Goal: Transaction & Acquisition: Purchase product/service

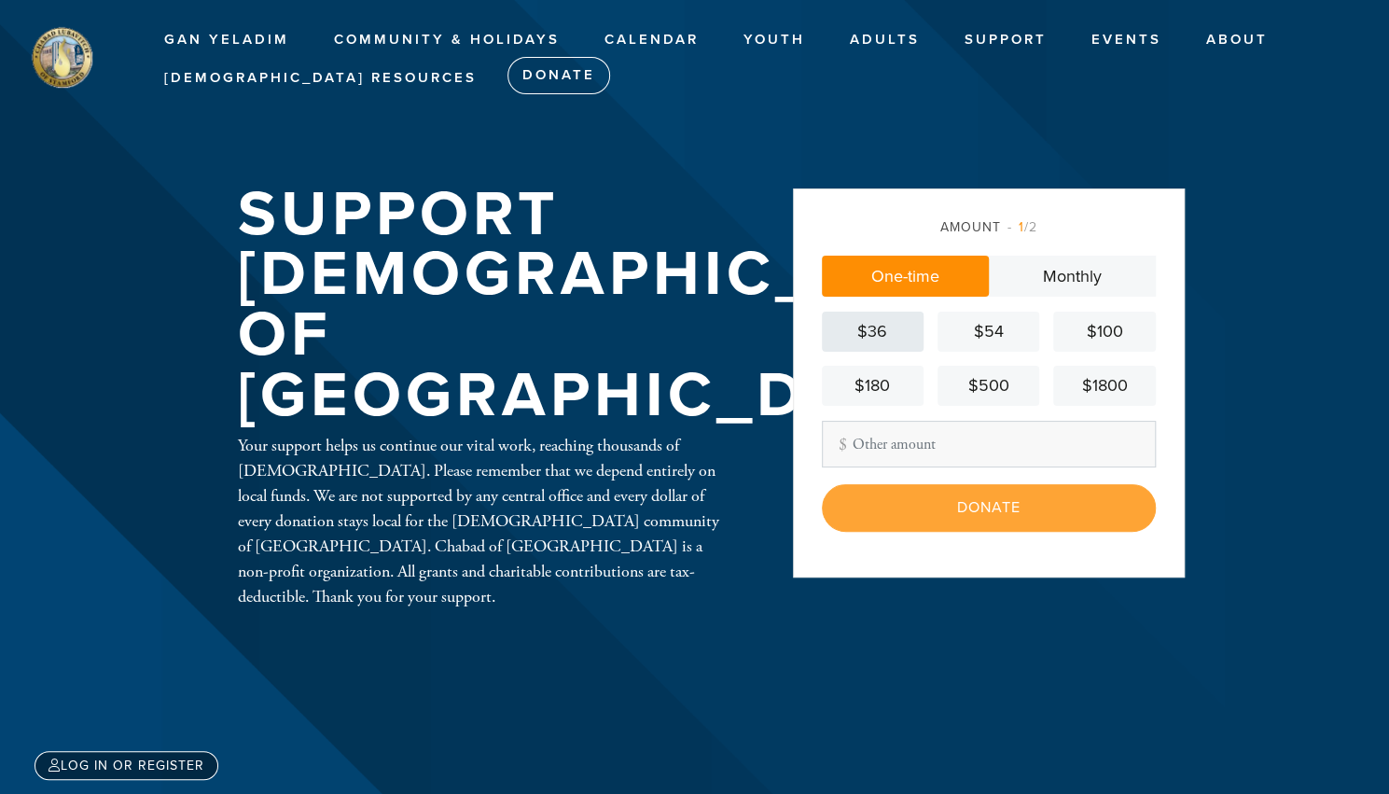
click at [858, 344] on div "$36" at bounding box center [872, 331] width 87 height 25
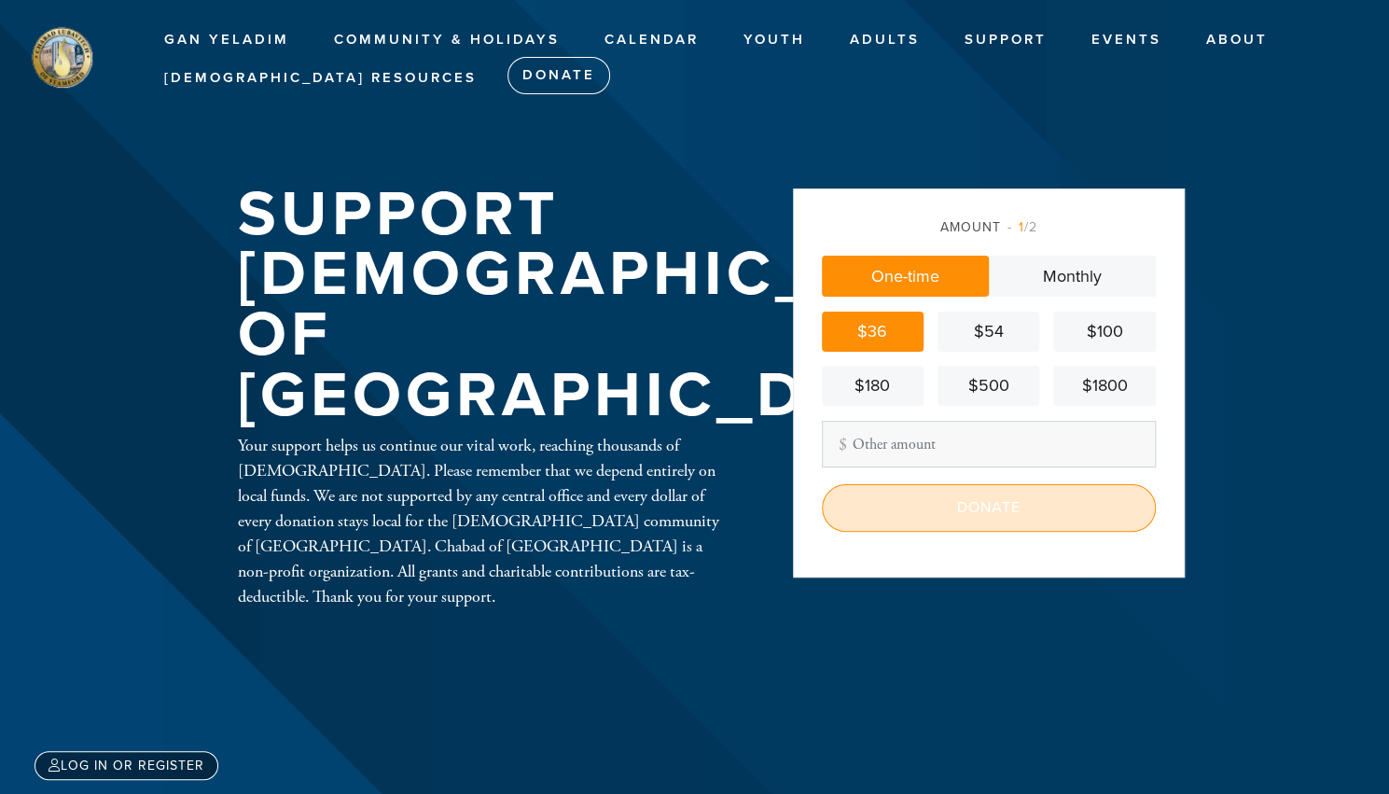
click at [872, 488] on input "Donate" at bounding box center [989, 507] width 334 height 47
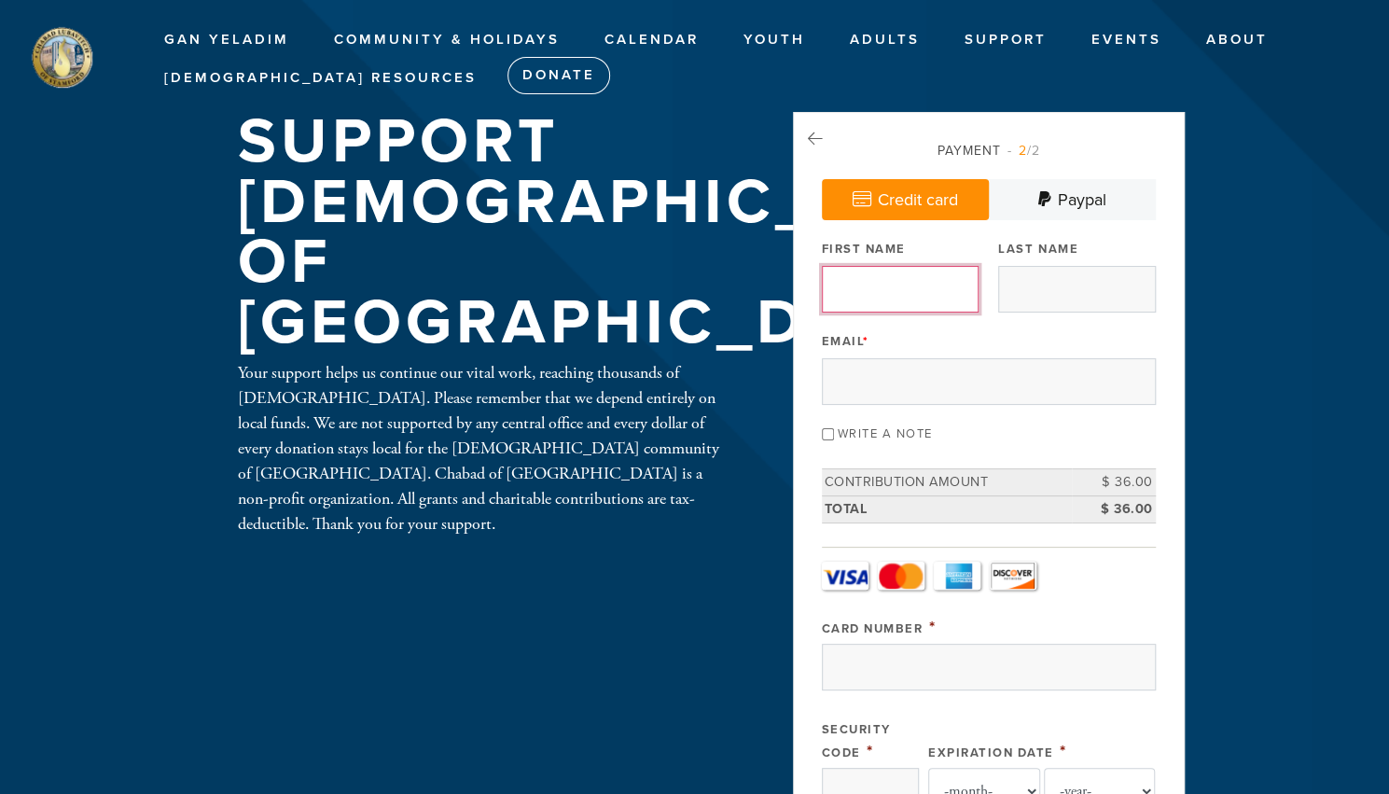
click at [873, 294] on input "First Name" at bounding box center [900, 289] width 157 height 47
type input "Navah"
type input "Zizmor"
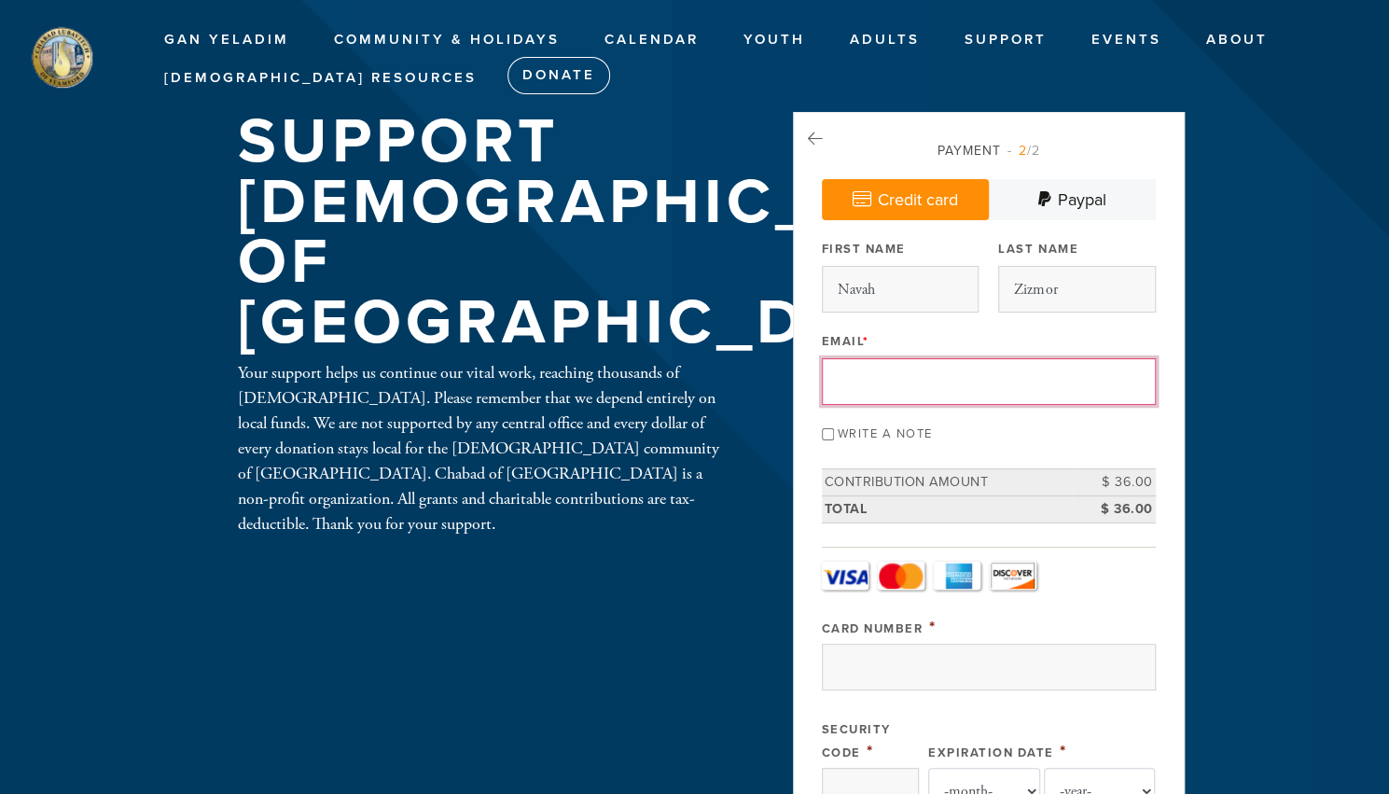
type input "navahzizmor@gmail.com"
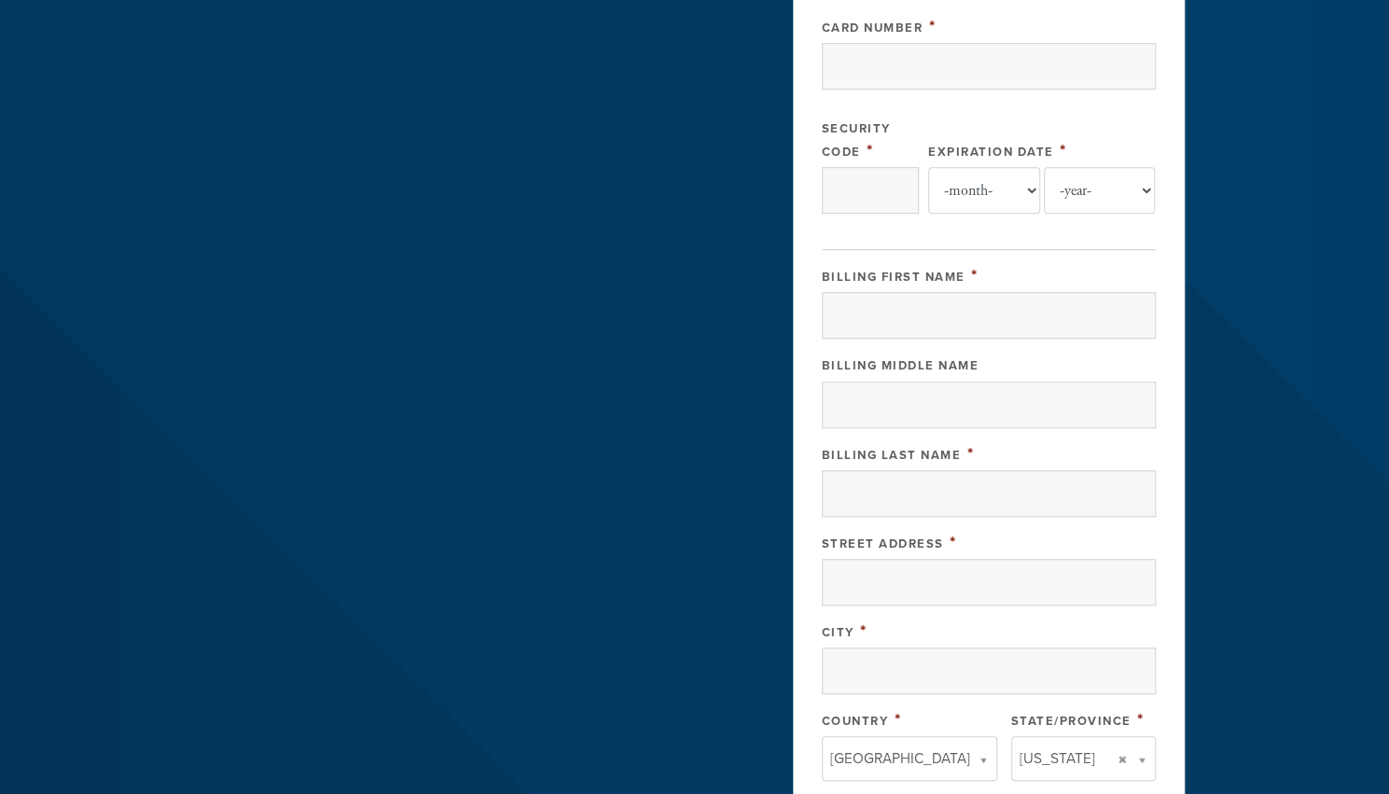
scroll to position [519, 0]
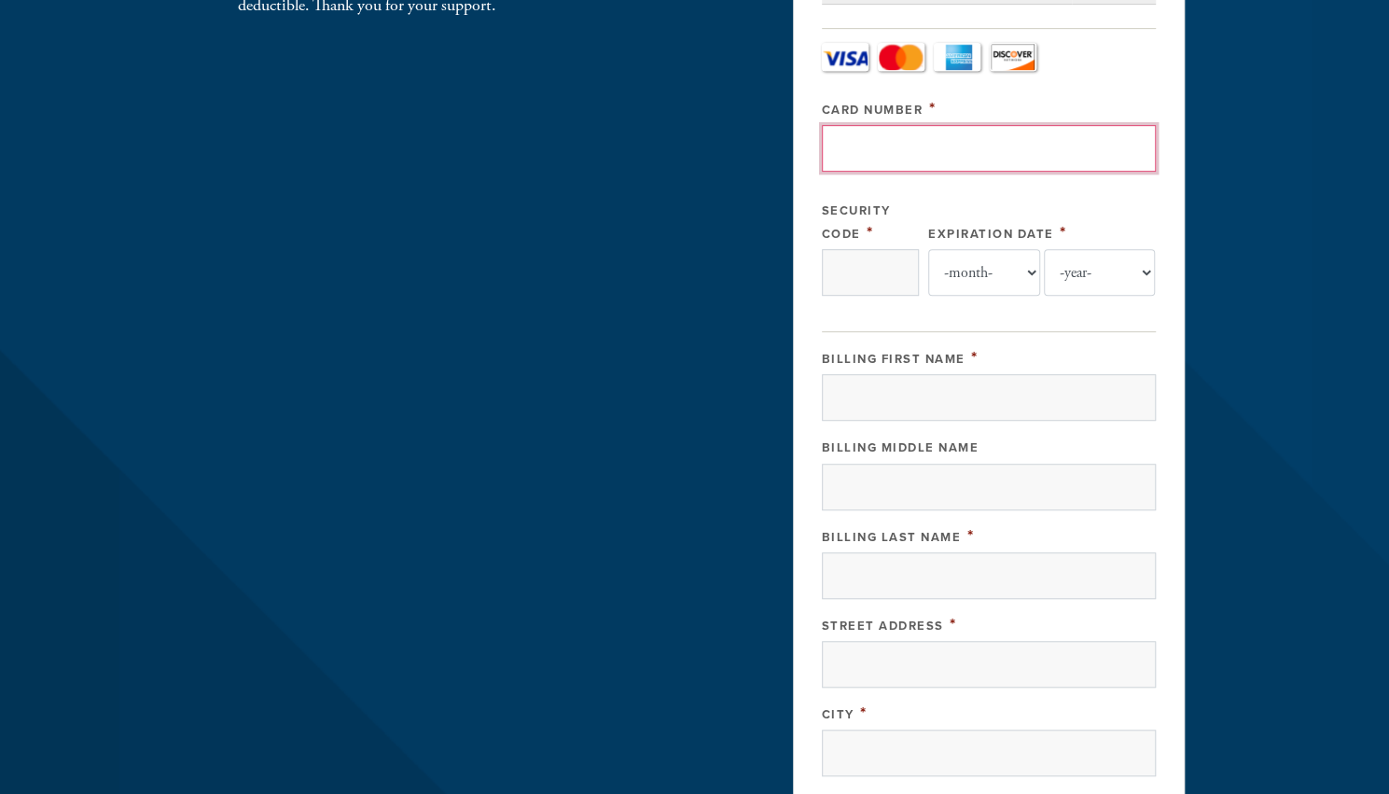
click at [881, 148] on input "Card Number" at bounding box center [989, 148] width 334 height 47
type input "4147202751069145"
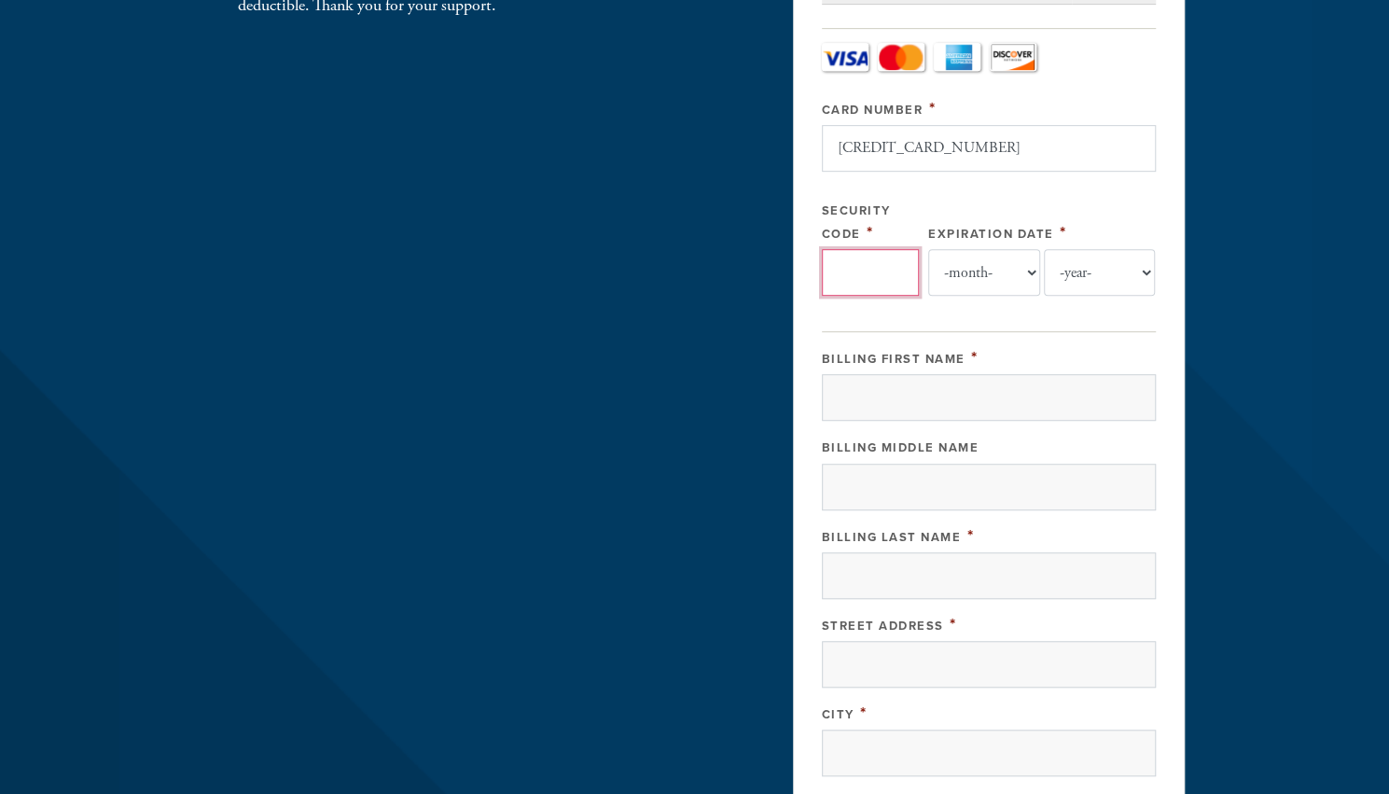
type input "737"
select select "5"
select select "2030"
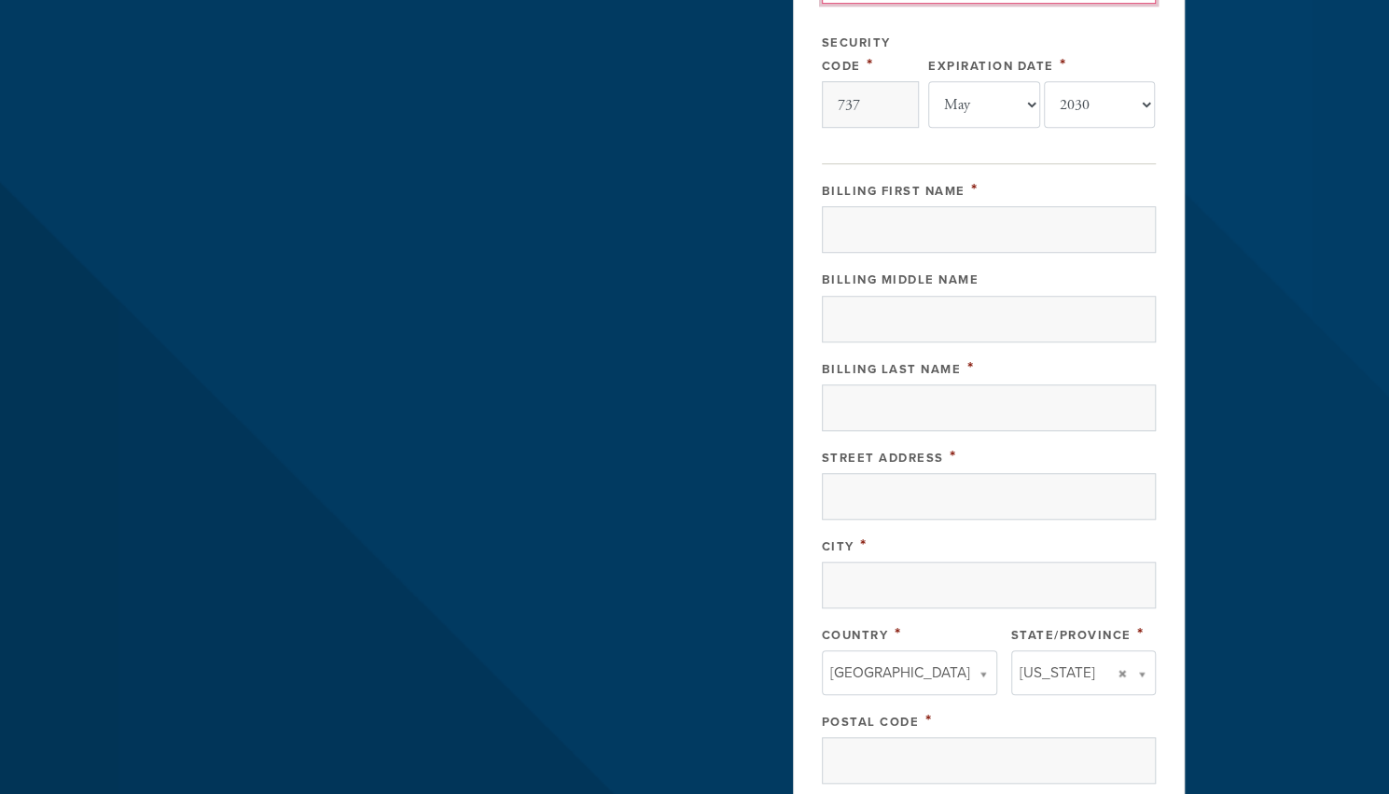
scroll to position [689, 0]
click at [957, 223] on input "Billing First Name" at bounding box center [989, 227] width 334 height 47
type input "Navah"
type input "Zizmor"
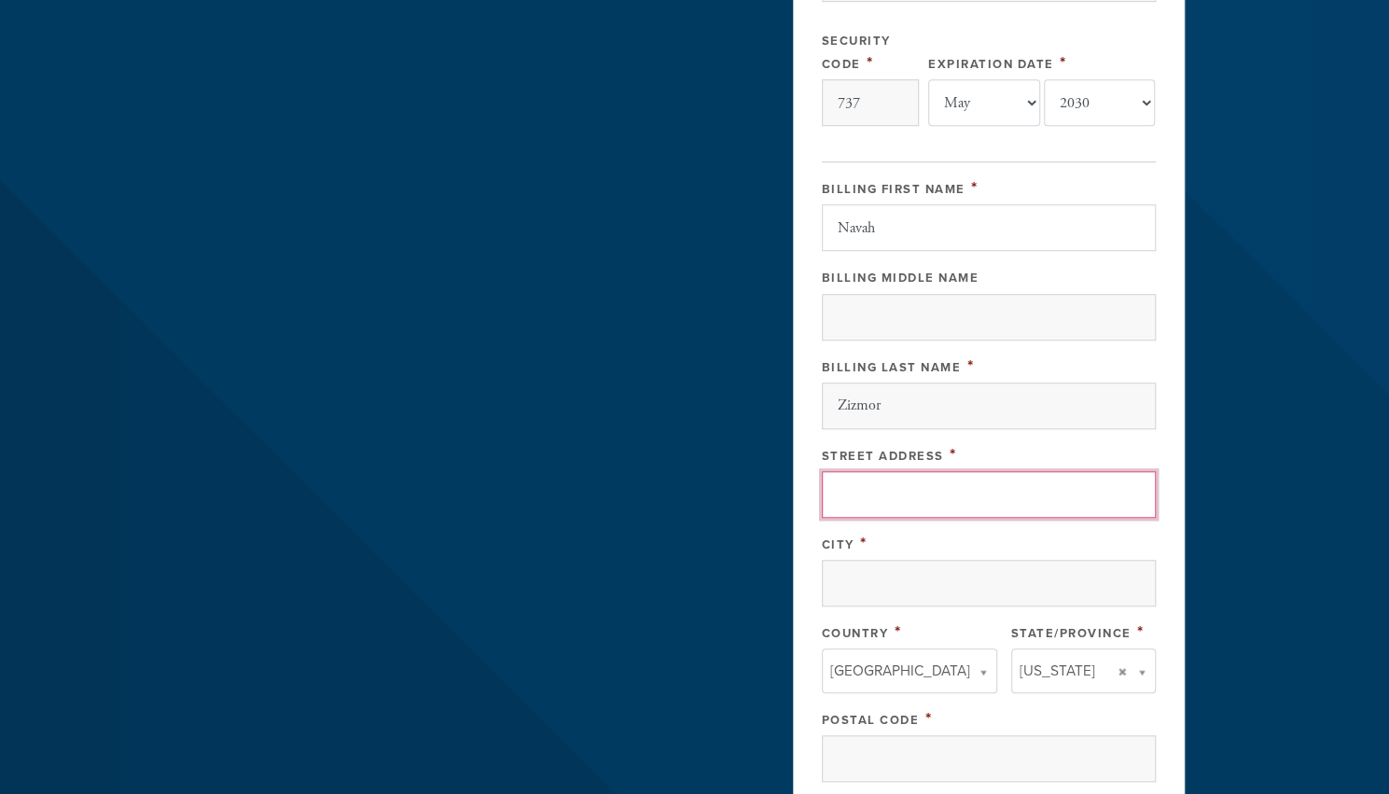
type input "82 Edward Place"
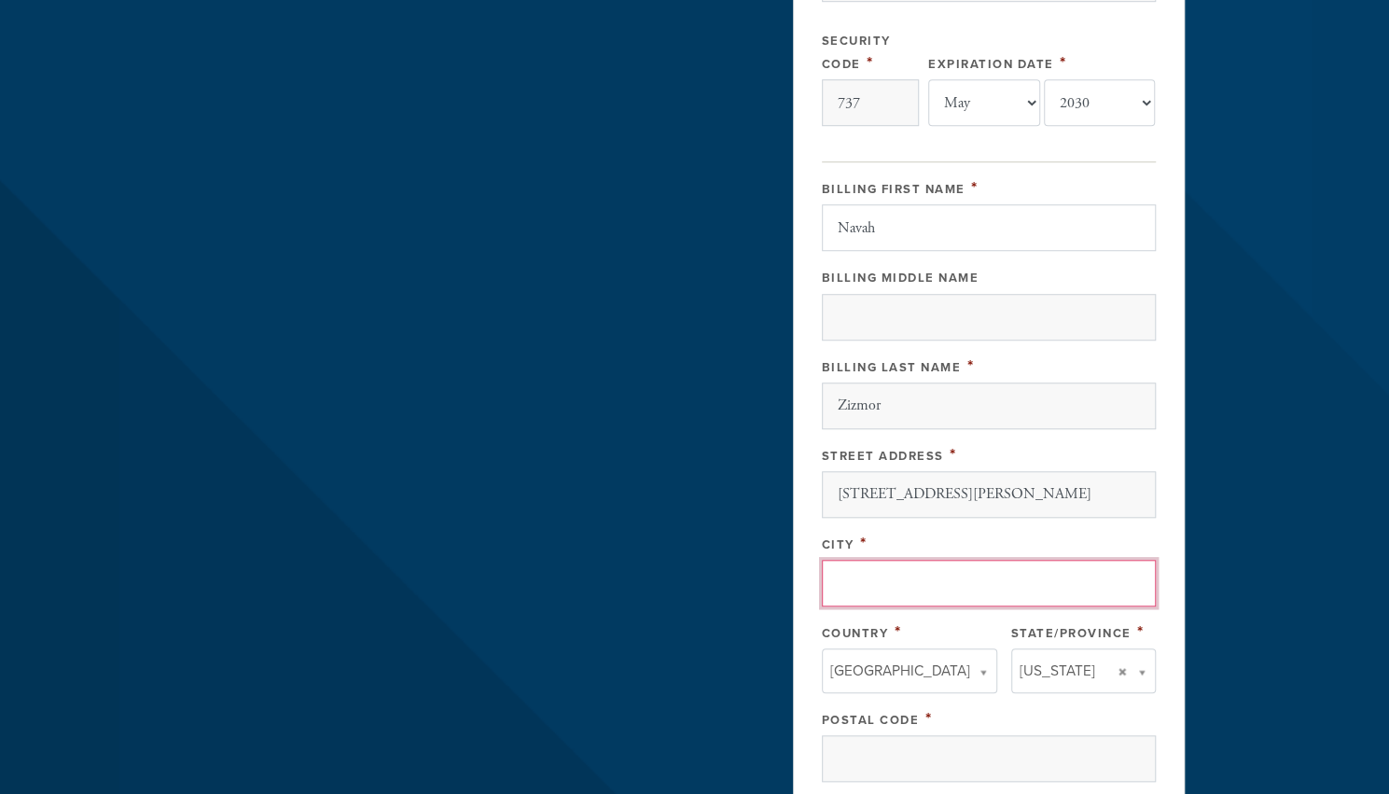
type input "Stamford"
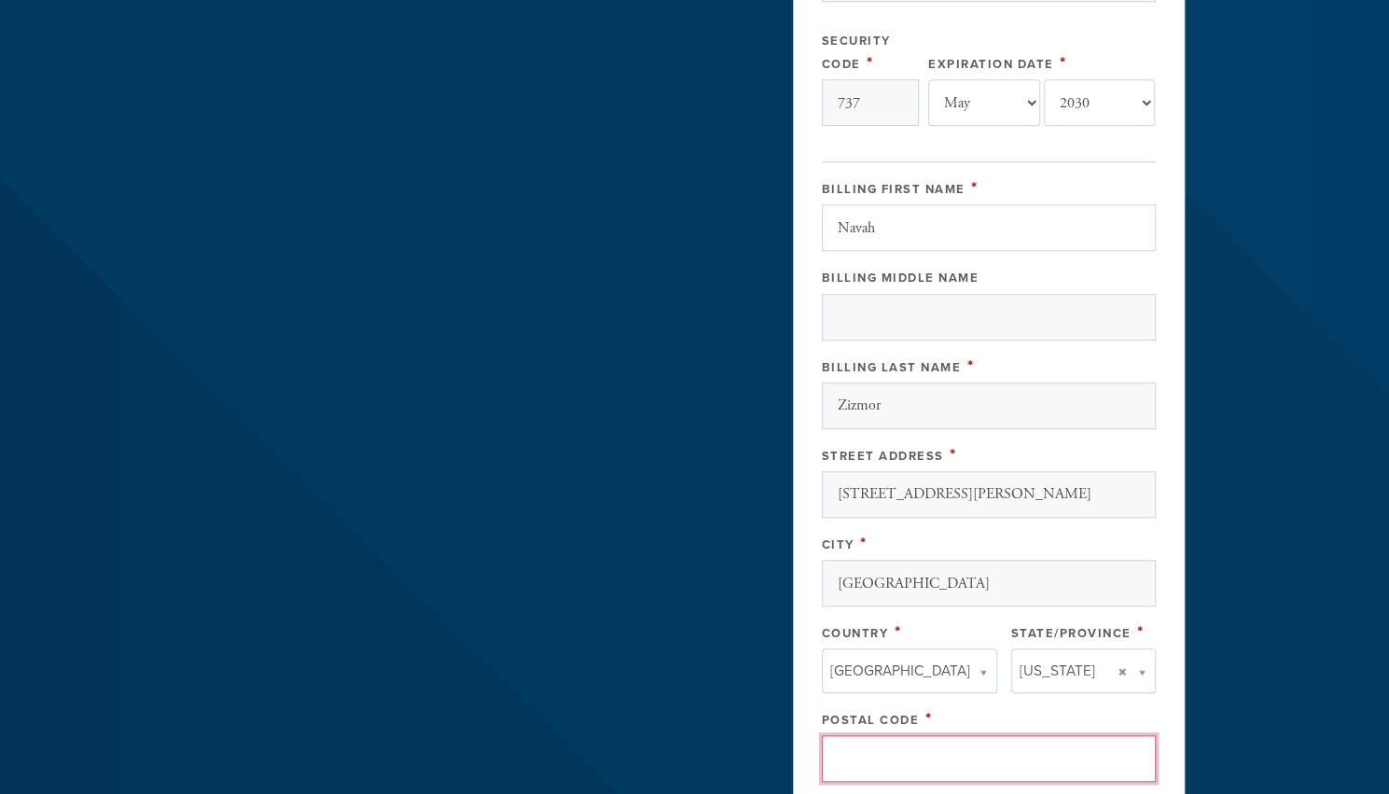
type input "06905-2939"
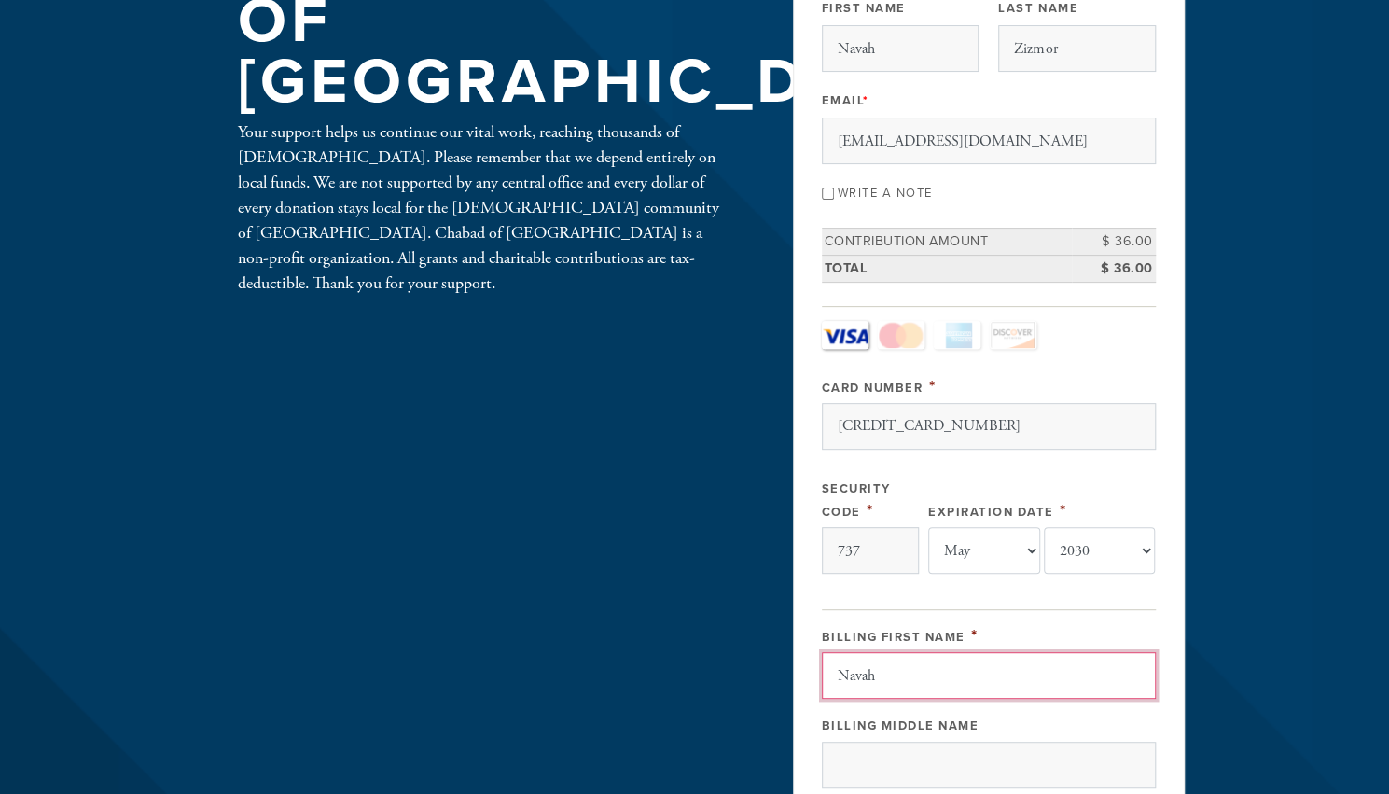
scroll to position [206, 0]
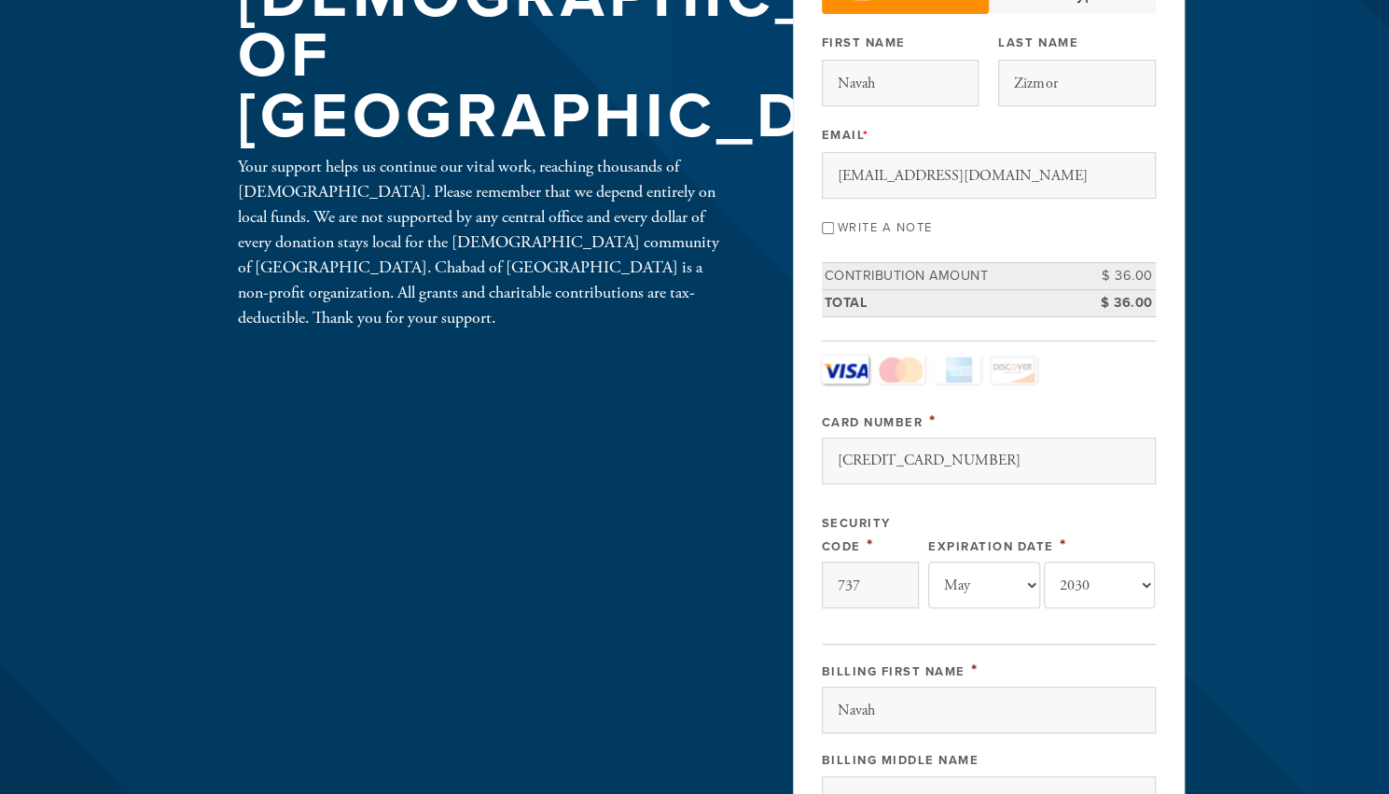
click at [827, 222] on input "Write a note" at bounding box center [828, 228] width 12 height 12
checkbox input "true"
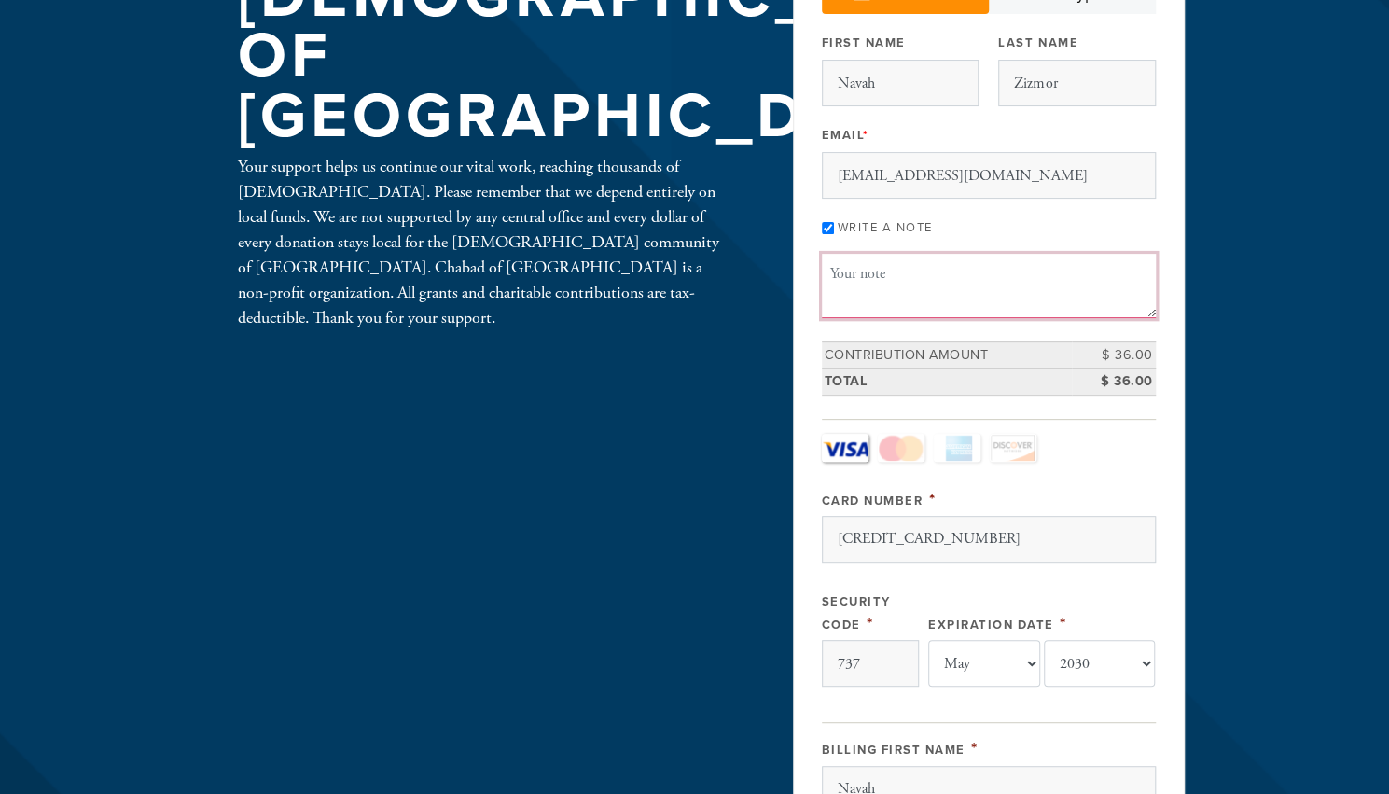
click at [862, 283] on textarea "Message or dedication" at bounding box center [989, 285] width 334 height 63
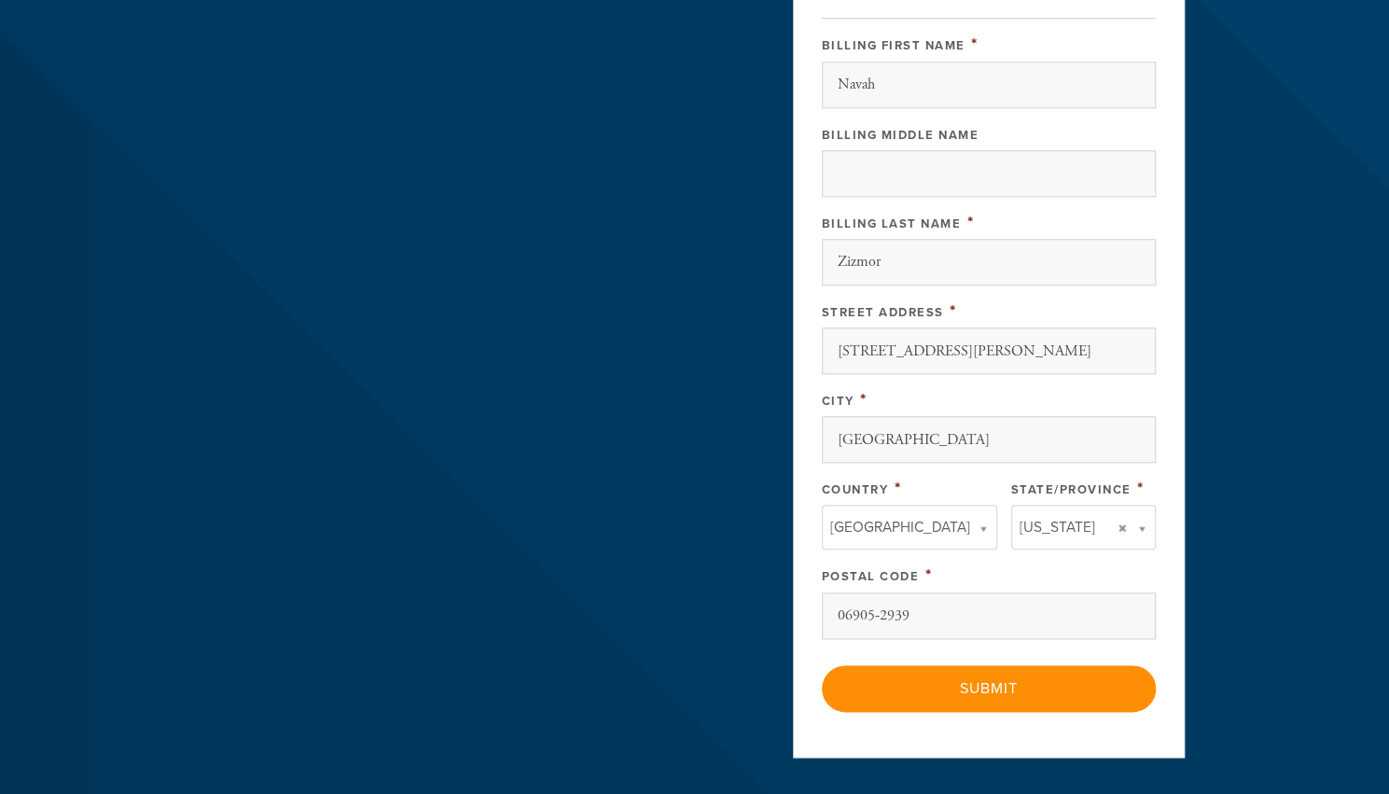
scroll to position [960, 0]
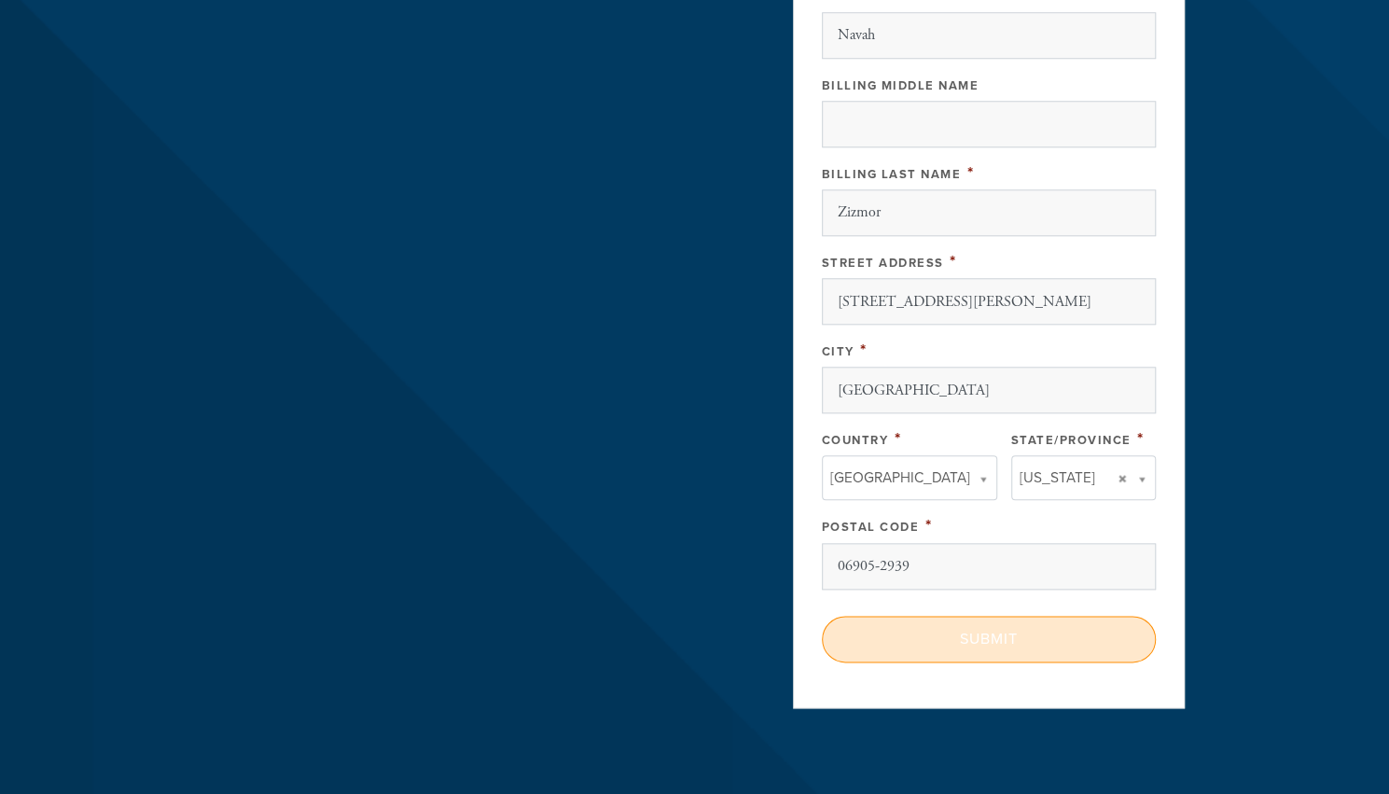
type textarea "Thanks for the calendar!"
click at [924, 627] on input "Submit" at bounding box center [989, 639] width 334 height 47
